Goal: Task Accomplishment & Management: Manage account settings

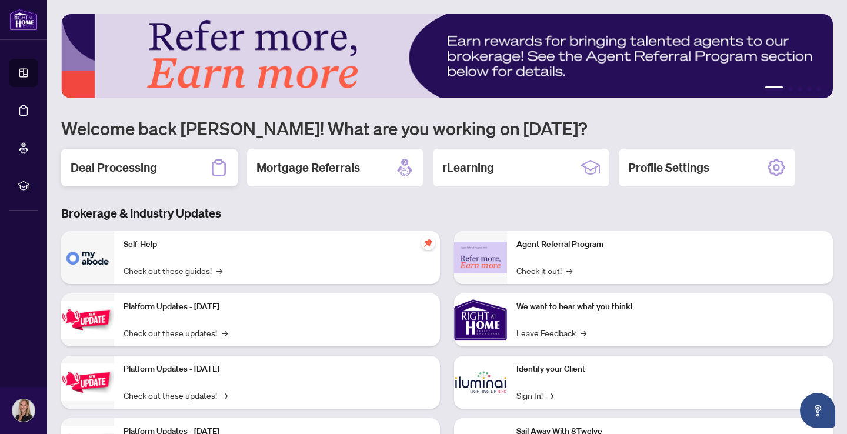
click at [180, 159] on div "Deal Processing" at bounding box center [149, 168] width 176 height 38
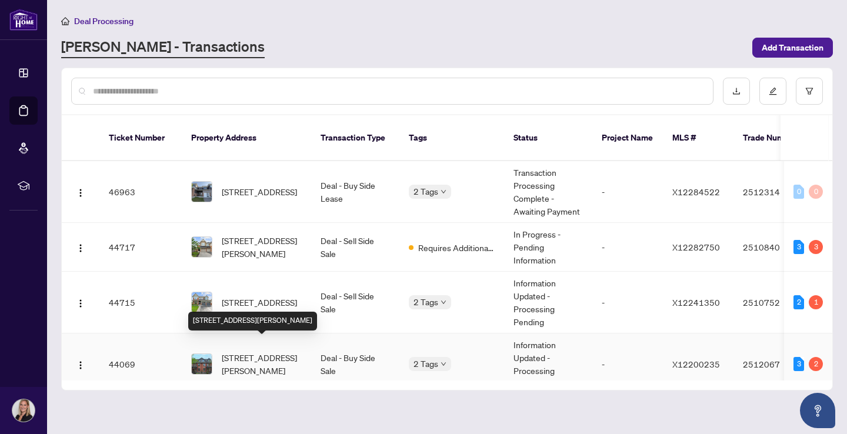
click at [260, 351] on span "[STREET_ADDRESS][PERSON_NAME]" at bounding box center [262, 364] width 80 height 26
